Goal: Transaction & Acquisition: Book appointment/travel/reservation

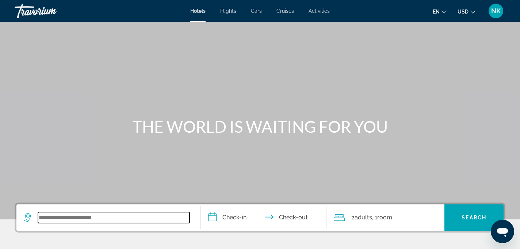
click at [64, 217] on input "Search widget" at bounding box center [114, 217] width 152 height 11
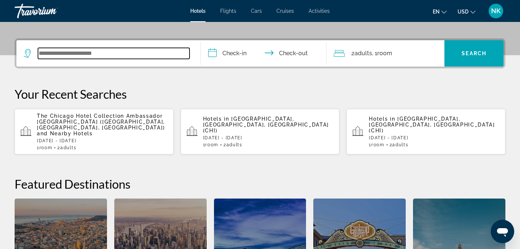
scroll to position [179, 0]
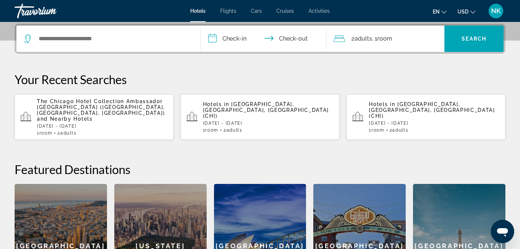
click at [102, 117] on div "The Chicago Hotel Collection Ambassador [GEOGRAPHIC_DATA] ([GEOGRAPHIC_DATA], […" at bounding box center [102, 116] width 131 height 37
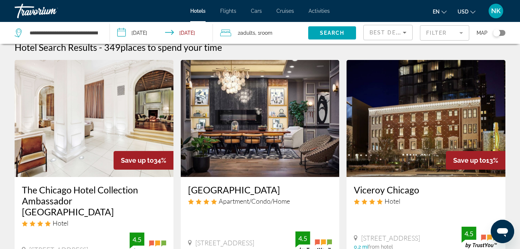
scroll to position [12, 0]
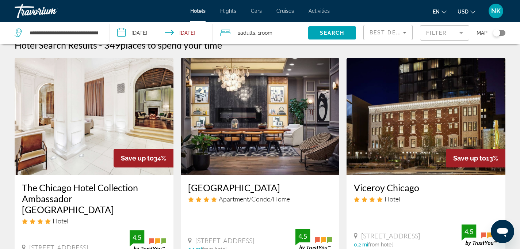
click at [79, 183] on h3 "The Chicago Hotel Collection Ambassador [GEOGRAPHIC_DATA]" at bounding box center [94, 198] width 144 height 33
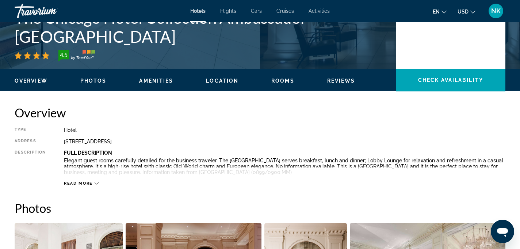
scroll to position [173, 0]
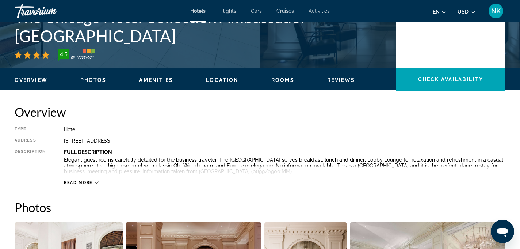
click at [97, 182] on icon "Main content" at bounding box center [97, 182] width 4 height 4
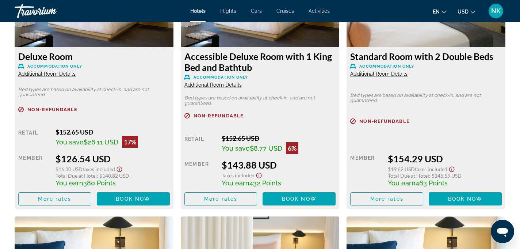
scroll to position [1563, 0]
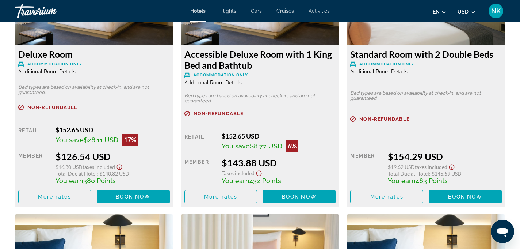
click at [374, 72] on span "Additional Room Details" at bounding box center [378, 72] width 57 height 6
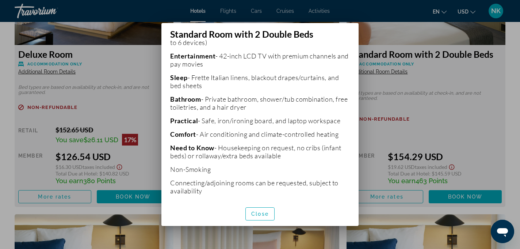
scroll to position [170, 0]
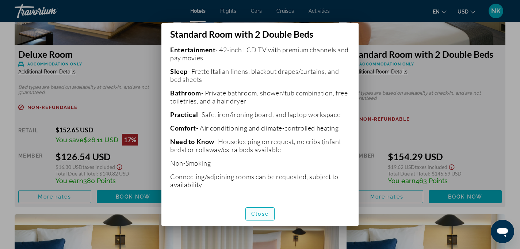
click at [260, 212] on span "Close" at bounding box center [260, 214] width 18 height 6
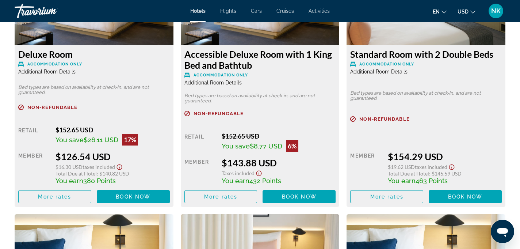
scroll to position [1563, 0]
click at [480, 198] on span "Book now" at bounding box center [465, 196] width 35 height 6
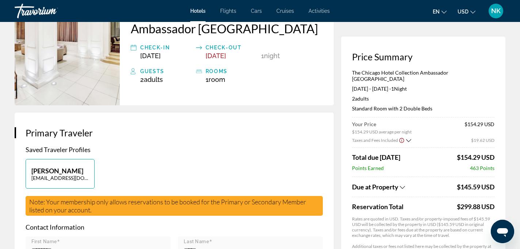
scroll to position [81, 0]
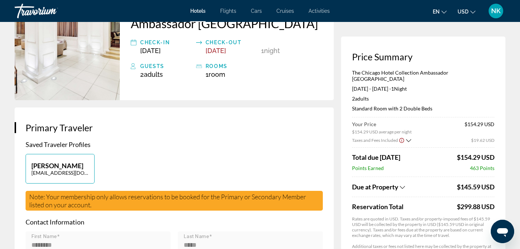
click at [403, 184] on icon "Show Taxes and Fees breakdown" at bounding box center [402, 187] width 5 height 6
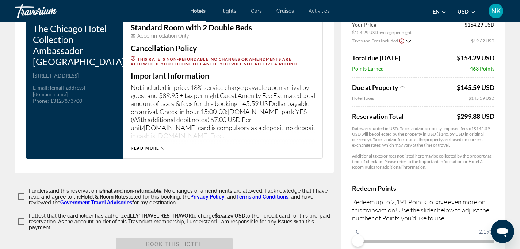
scroll to position [1097, 0]
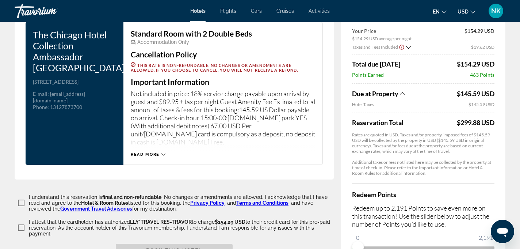
click at [403, 92] on icon "Show Taxes and Fees breakdown" at bounding box center [402, 93] width 5 height 3
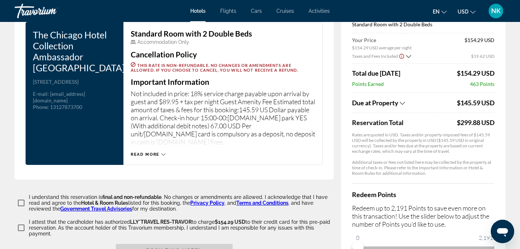
click at [403, 100] on icon "Show Taxes and Fees breakdown" at bounding box center [402, 103] width 5 height 6
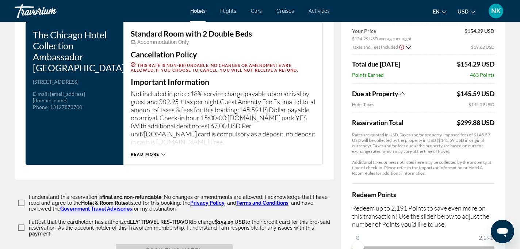
click at [146, 137] on div "Read more" at bounding box center [223, 147] width 184 height 20
click at [146, 152] on span "Read more" at bounding box center [145, 154] width 29 height 5
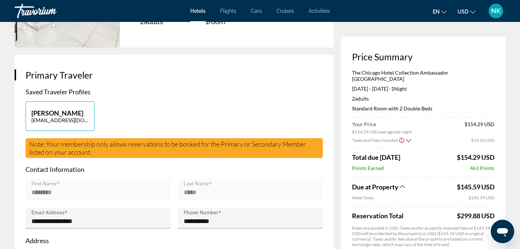
scroll to position [135, 0]
